Goal: Information Seeking & Learning: Learn about a topic

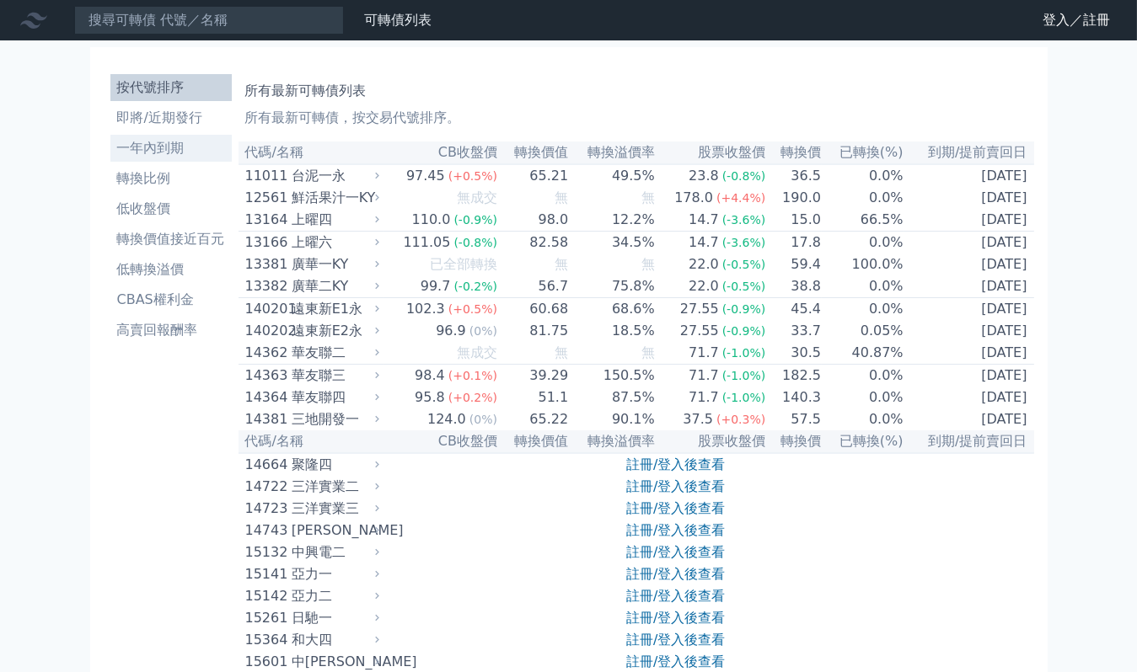
click at [163, 152] on li "一年內到期" at bounding box center [170, 148] width 121 height 20
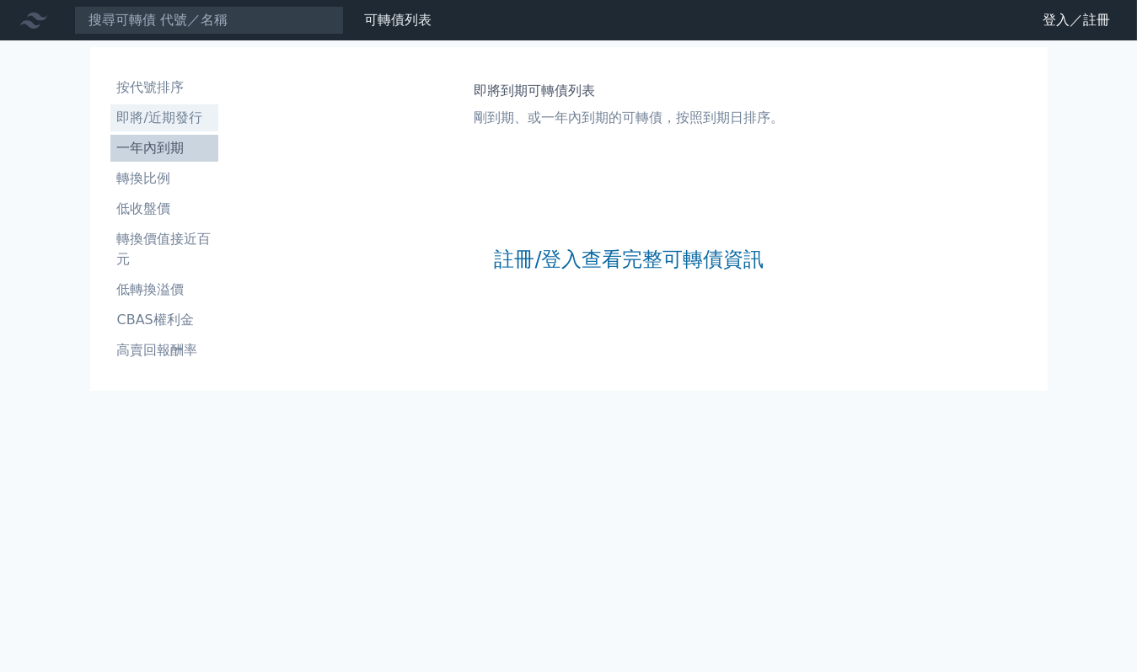
click at [179, 116] on li "即將/近期發行" at bounding box center [164, 118] width 108 height 20
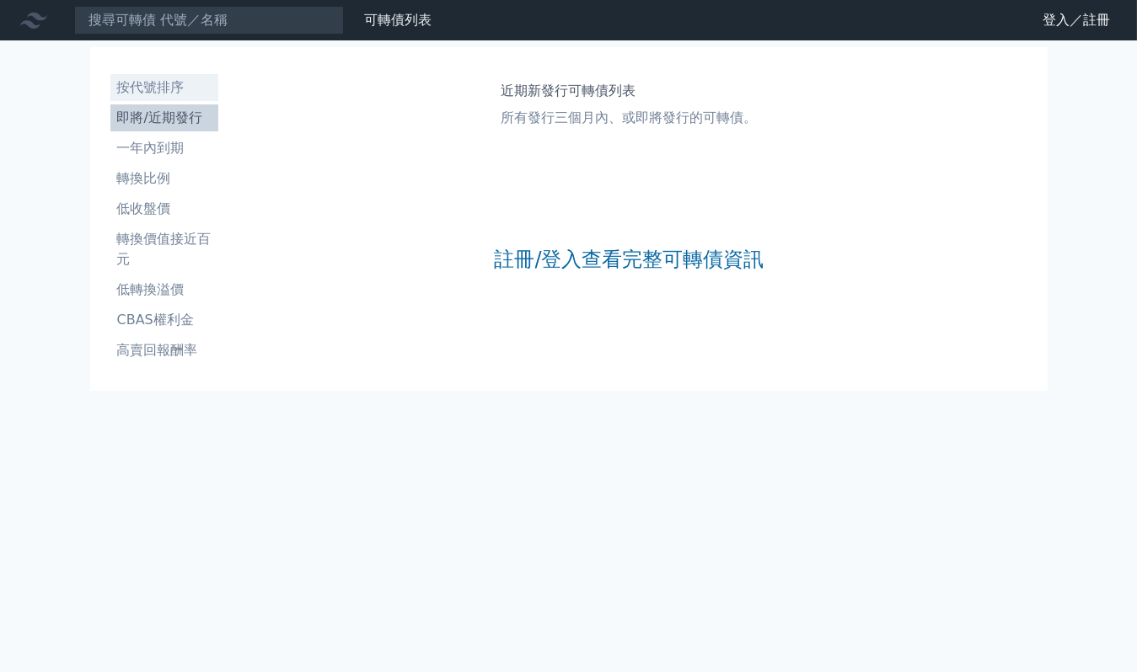
click at [176, 92] on li "按代號排序" at bounding box center [164, 88] width 108 height 20
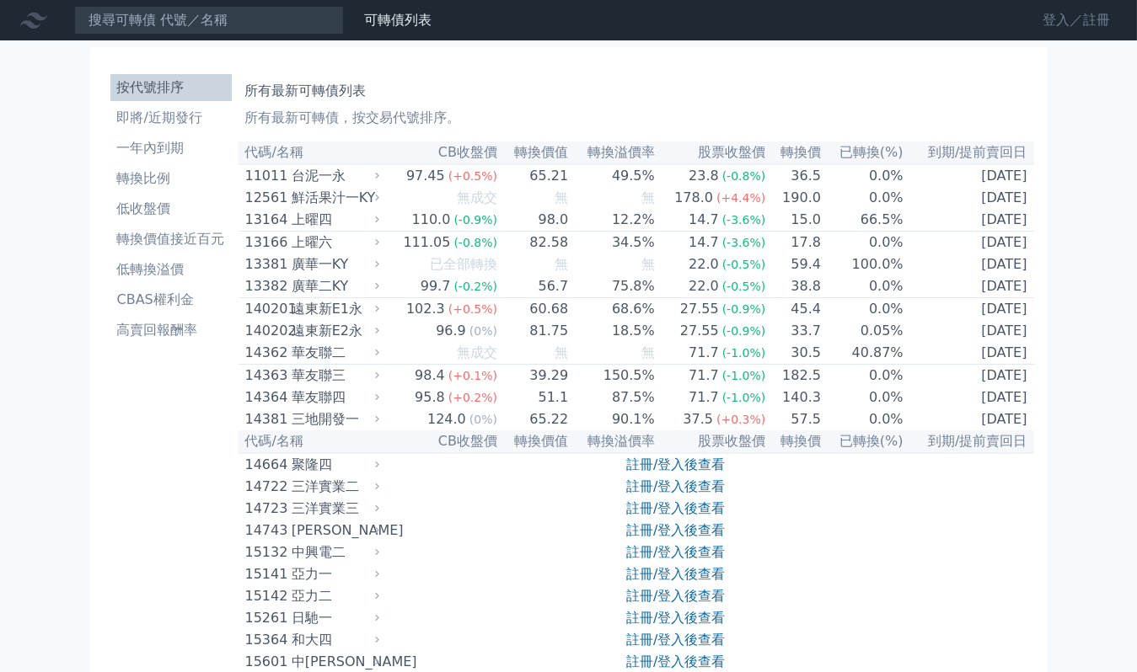
click at [1052, 16] on link "登入／註冊" at bounding box center [1076, 20] width 94 height 27
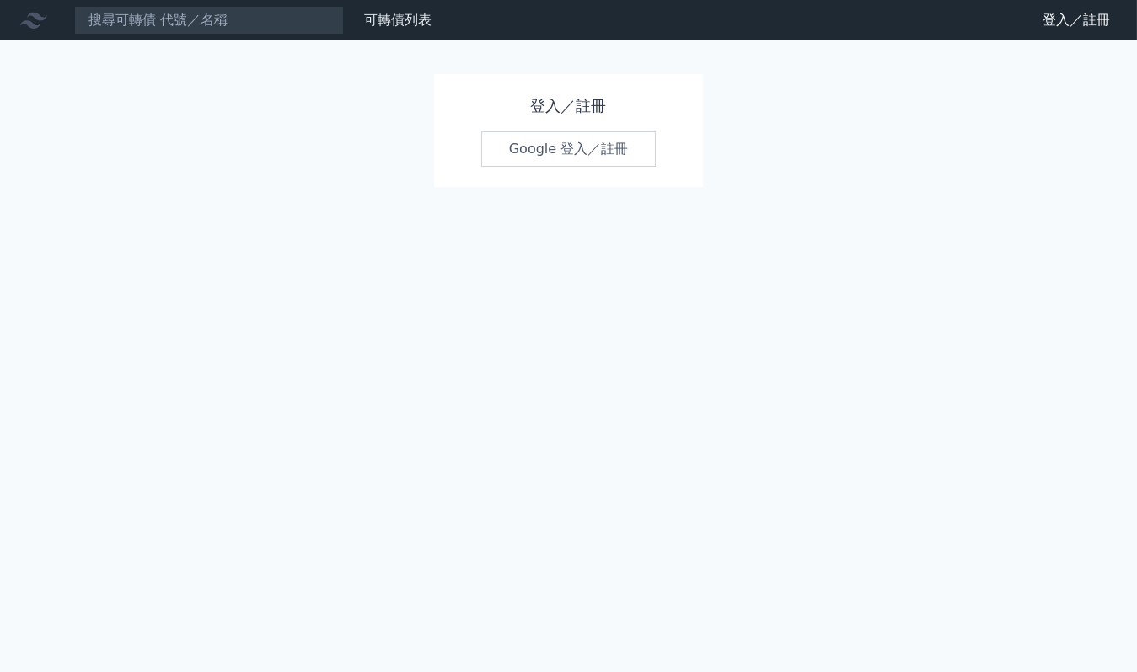
click at [520, 153] on link "Google 登入／註冊" at bounding box center [568, 148] width 175 height 35
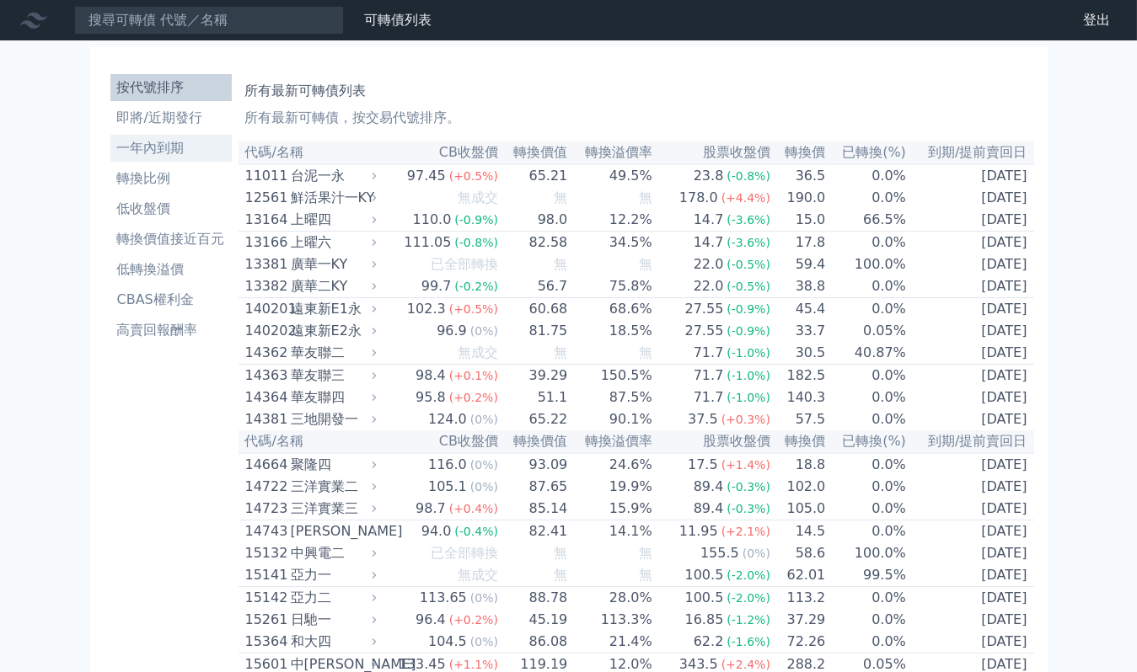
click at [182, 149] on li "一年內到期" at bounding box center [170, 148] width 121 height 20
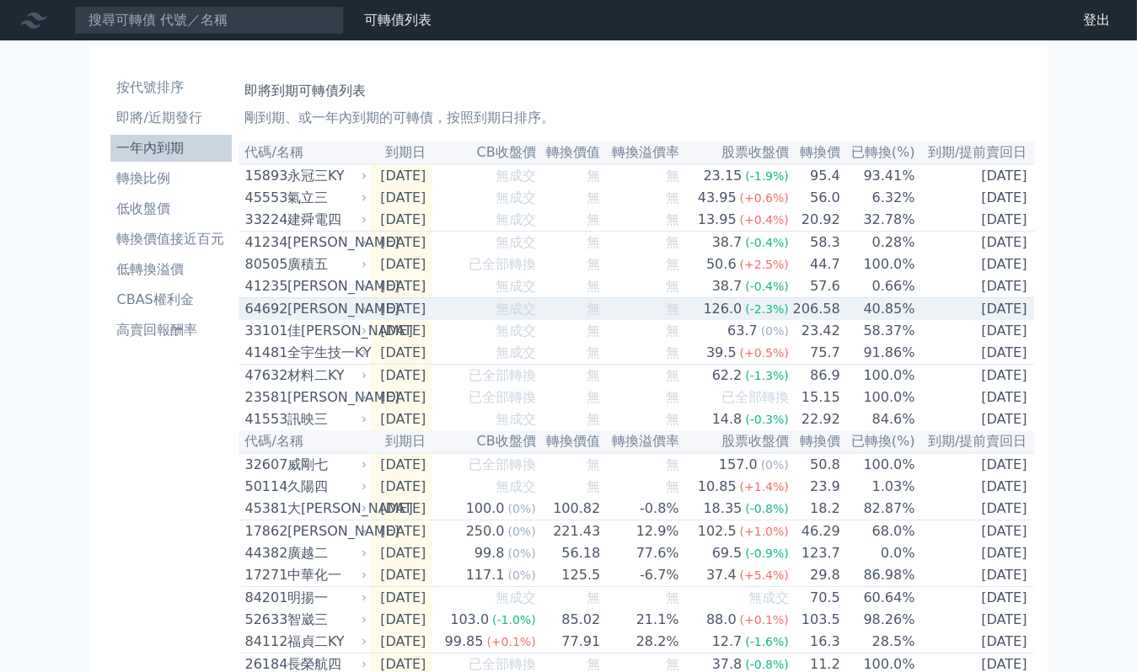
click at [589, 316] on td "無" at bounding box center [569, 309] width 65 height 23
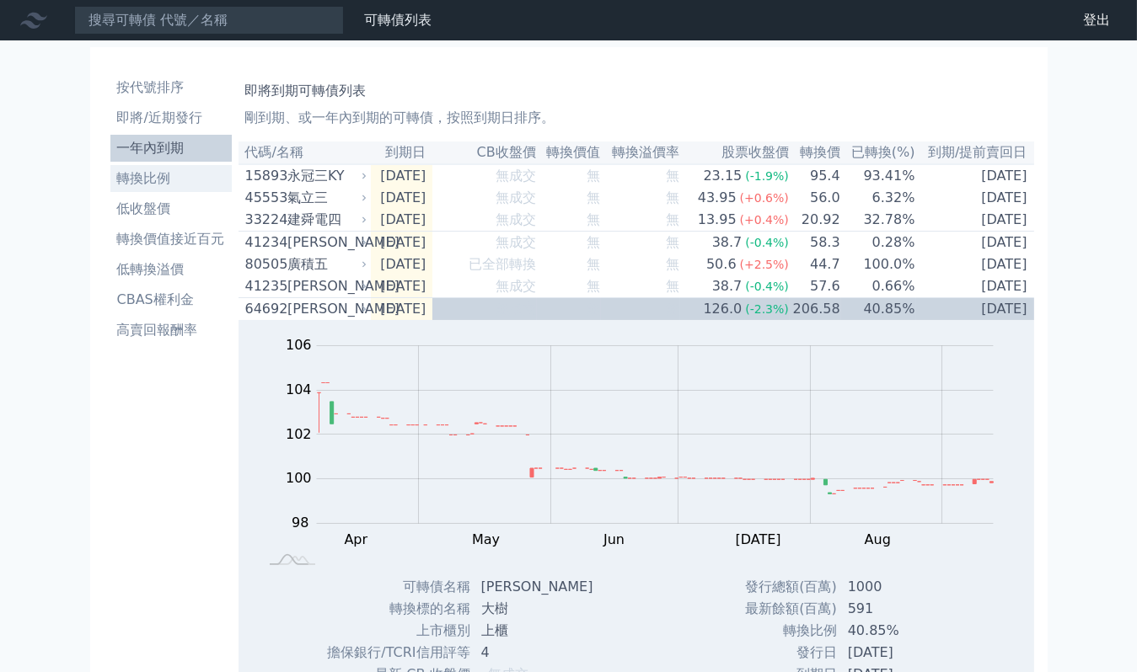
click at [152, 179] on li "轉換比例" at bounding box center [170, 179] width 121 height 20
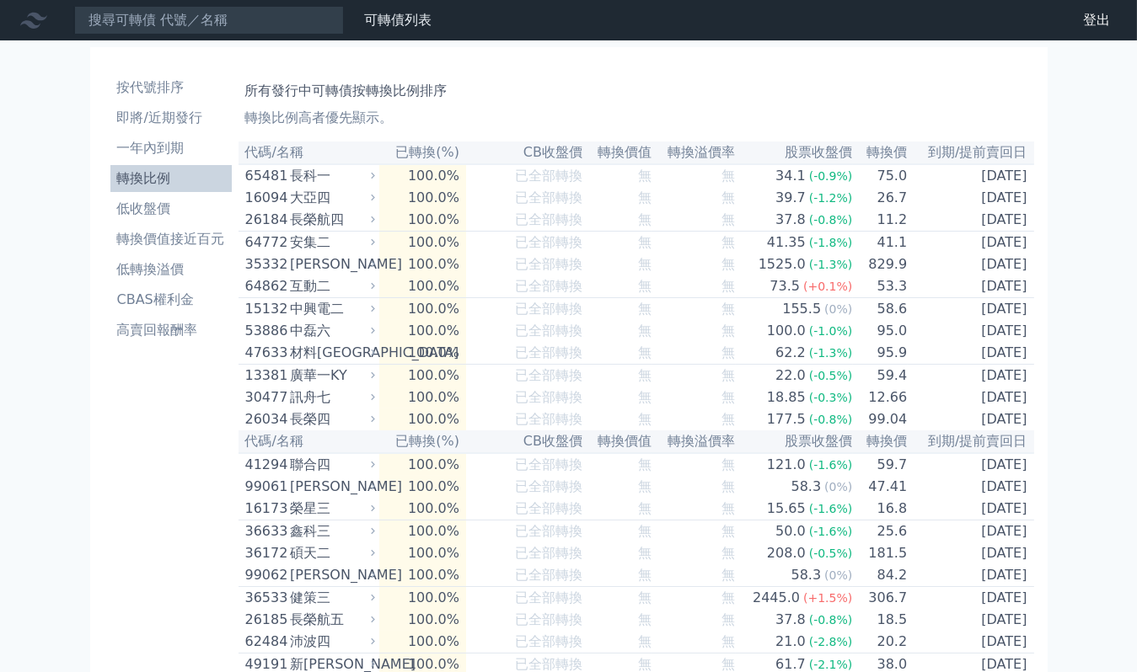
click at [1026, 149] on th "到期/提前賣回日" at bounding box center [970, 153] width 126 height 23
click at [979, 153] on th "到期/提前賣回日" at bounding box center [970, 153] width 126 height 23
click at [933, 152] on th "到期/提前賣回日" at bounding box center [970, 153] width 126 height 23
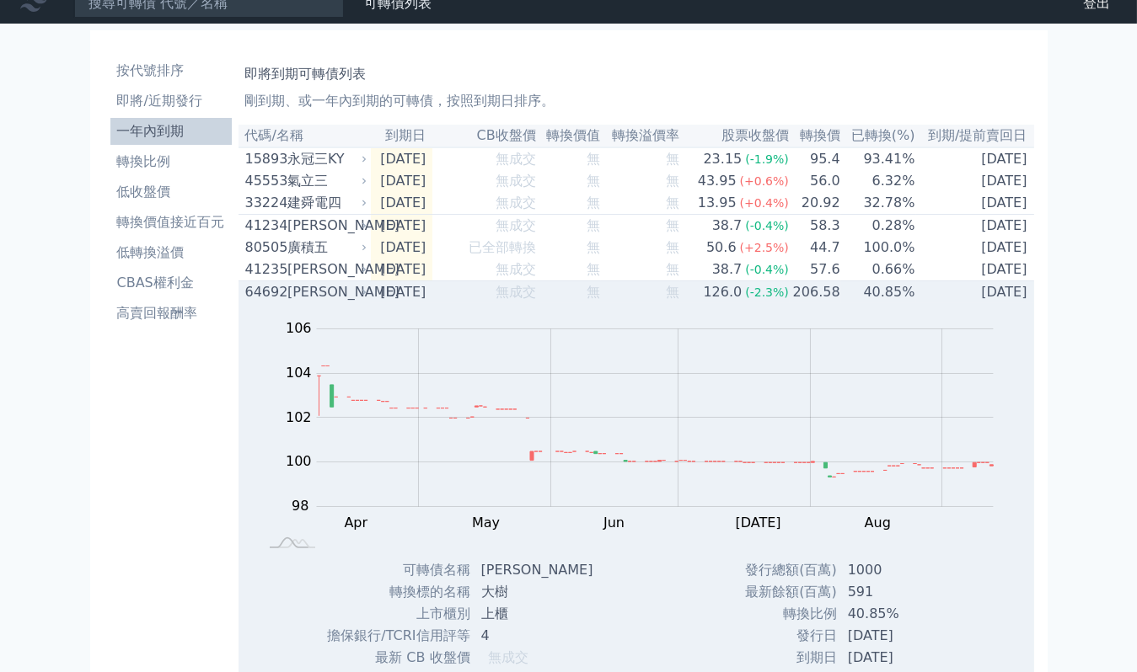
scroll to position [13, 0]
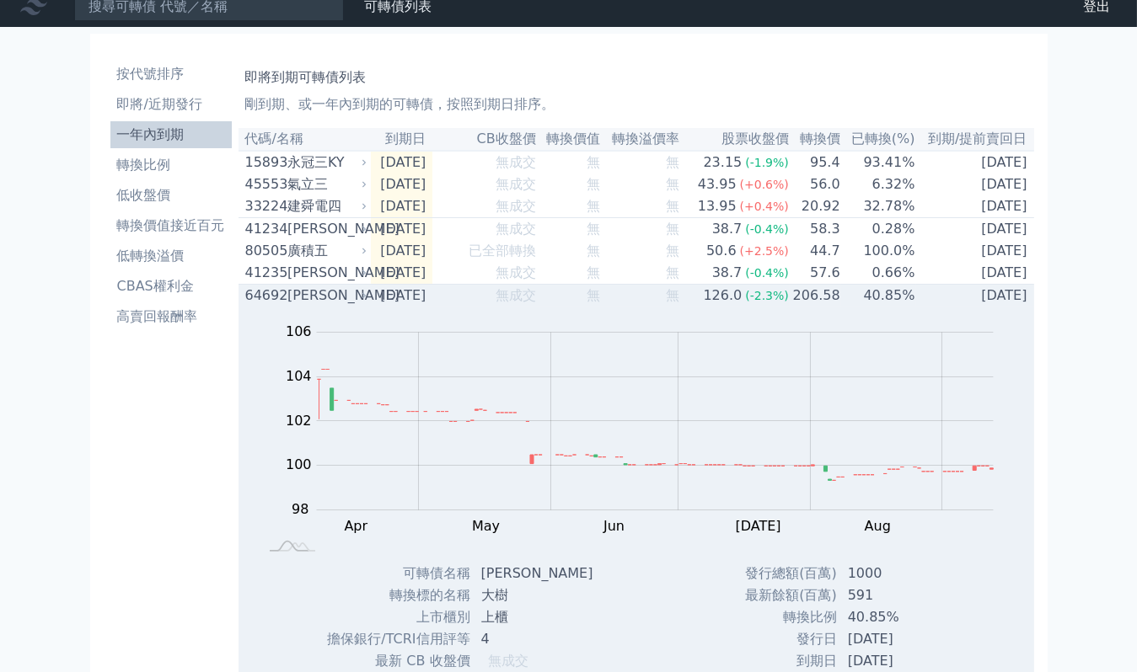
click at [381, 308] on td "2025-09-12" at bounding box center [402, 296] width 62 height 23
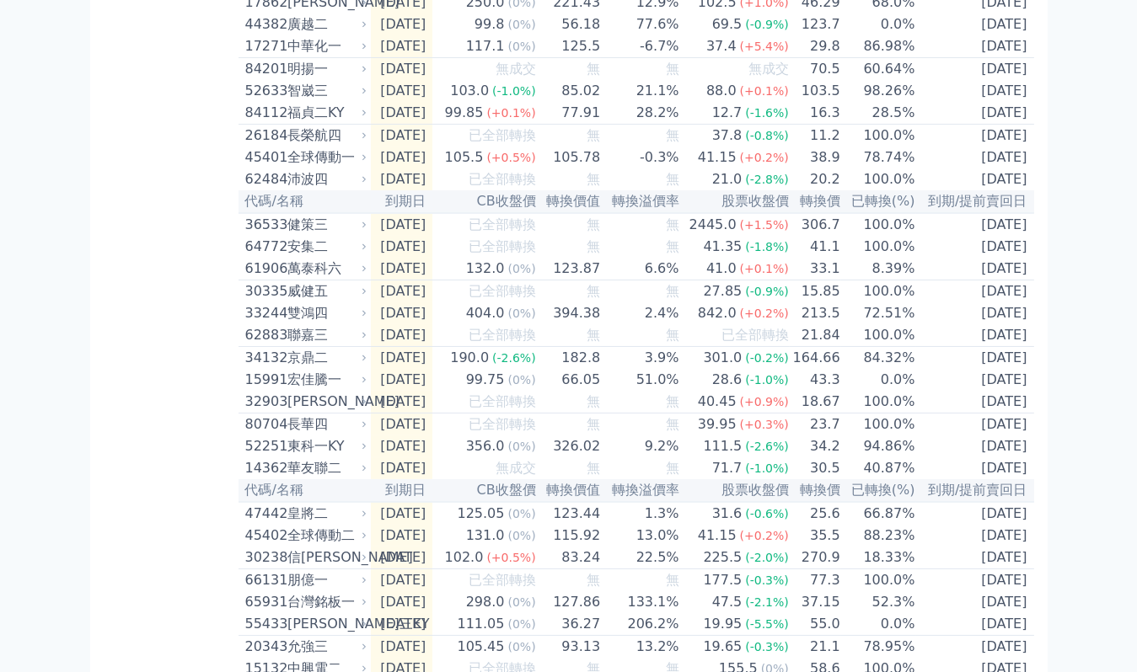
scroll to position [0, 0]
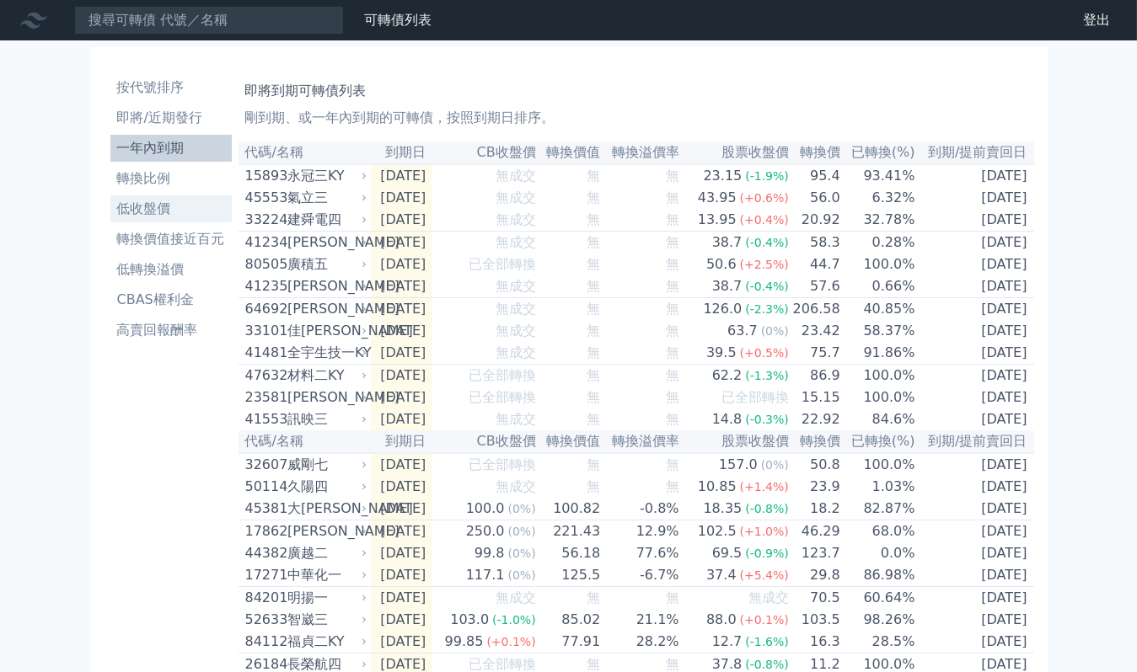
click at [143, 213] on li "低收盤價" at bounding box center [170, 209] width 121 height 20
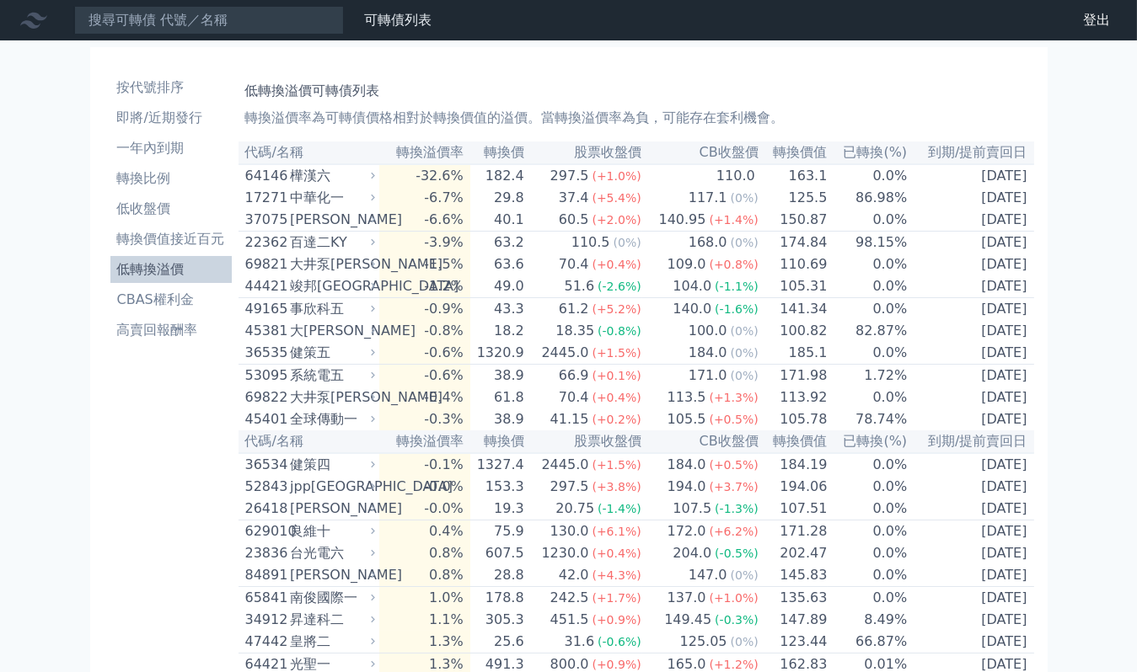
click at [163, 274] on li "低轉換溢價" at bounding box center [170, 270] width 121 height 20
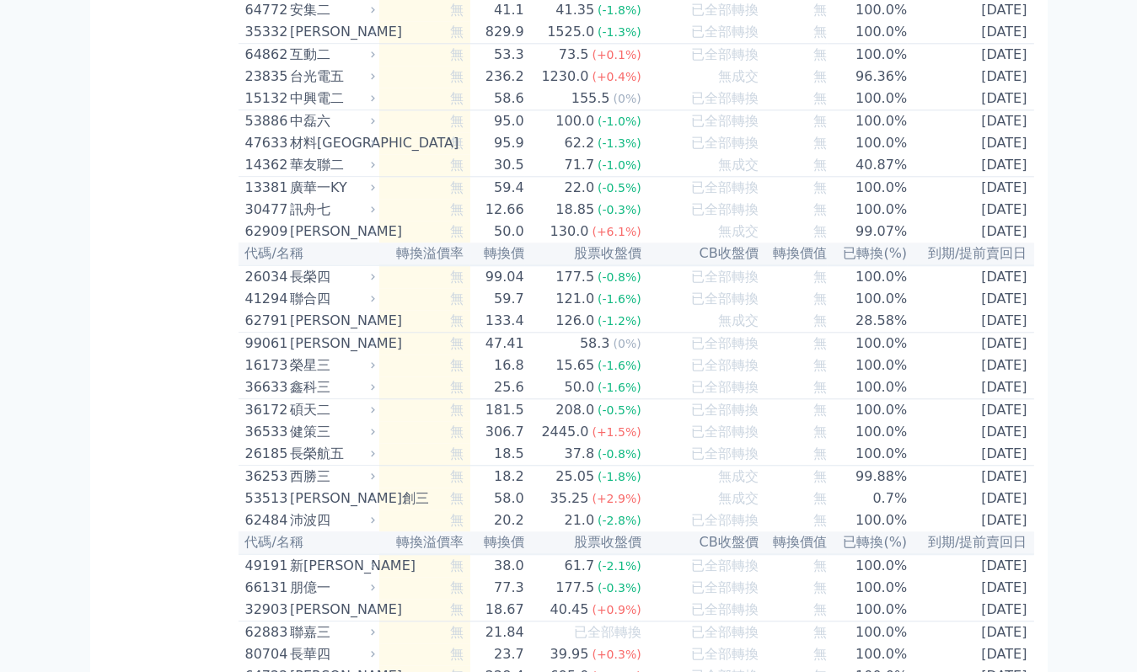
scroll to position [8277, 0]
